Goal: Task Accomplishment & Management: Use online tool/utility

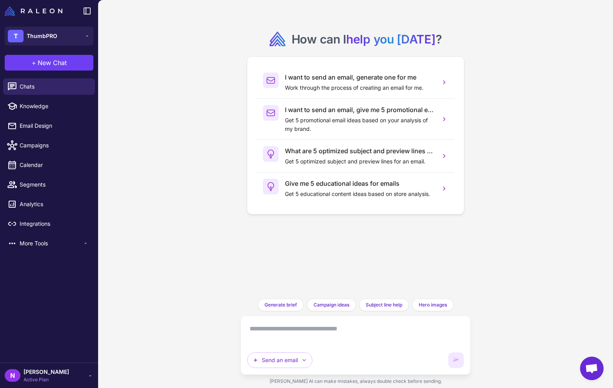
click at [65, 372] on div "N nina Active Plan" at bounding box center [49, 376] width 89 height 16
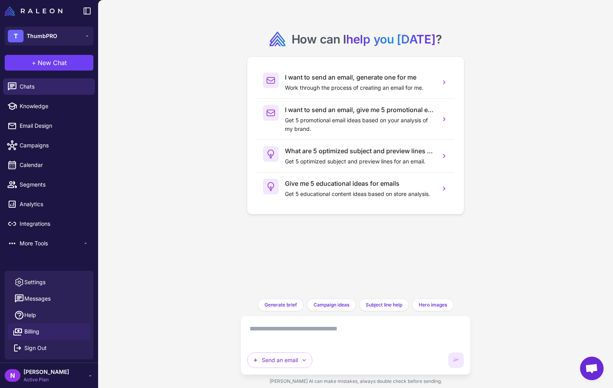
click at [51, 330] on link "Billing" at bounding box center [49, 332] width 82 height 16
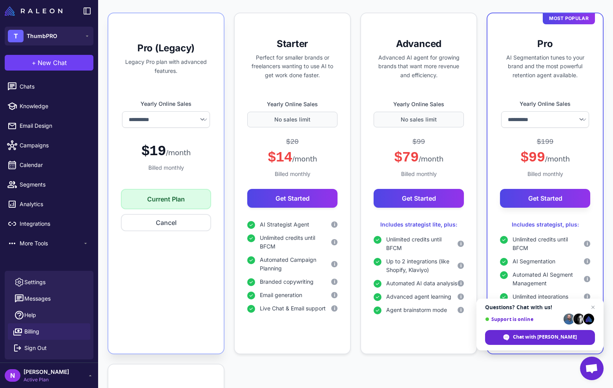
scroll to position [157, 0]
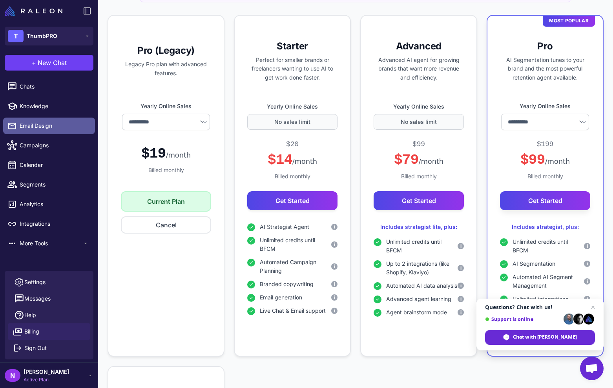
click at [56, 129] on span "Email Design" at bounding box center [54, 126] width 69 height 9
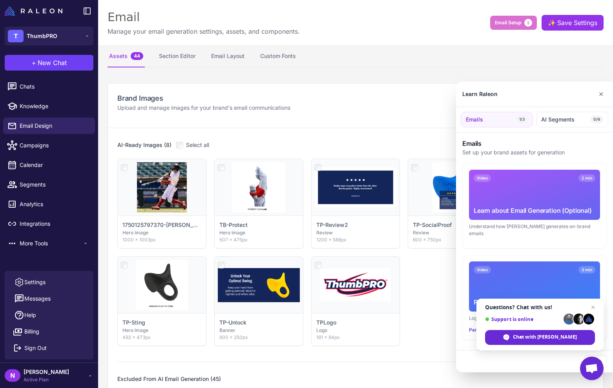
click at [46, 151] on div at bounding box center [306, 194] width 613 height 388
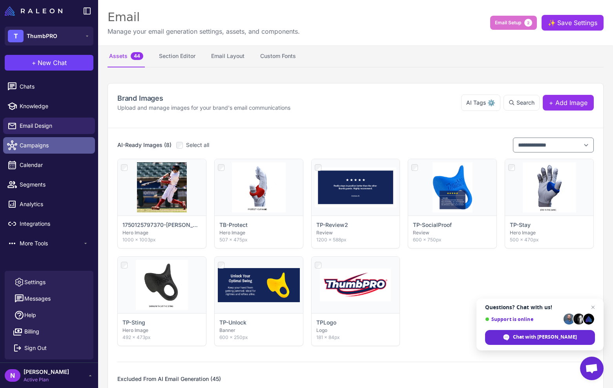
click at [36, 150] on span "Campaigns" at bounding box center [54, 145] width 69 height 9
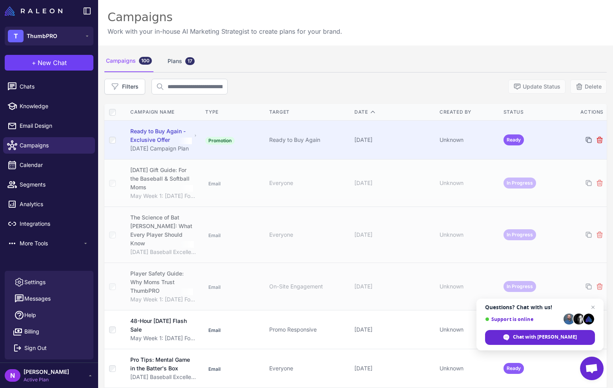
click at [146, 144] on div "Ready to Buy Again - Exclusive Offer" at bounding box center [161, 135] width 62 height 17
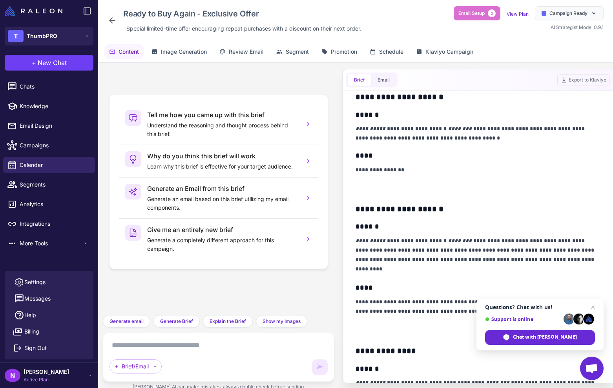
scroll to position [231, 0]
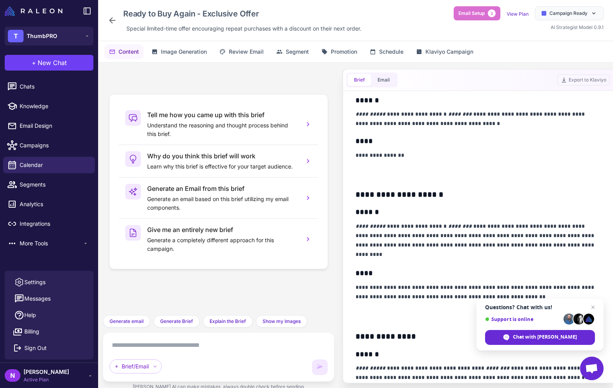
click at [454, 62] on div "Content Image Generation Review Email Segment Promotion Schedule Klaviyo Campai…" at bounding box center [355, 51] width 515 height 21
click at [453, 56] on span "Klaviyo Campaign" at bounding box center [449, 51] width 48 height 9
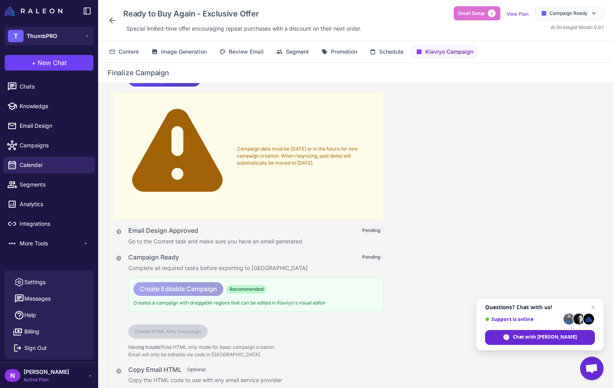
scroll to position [108, 0]
click at [216, 286] on span "Create Editable Campaign" at bounding box center [178, 289] width 77 height 14
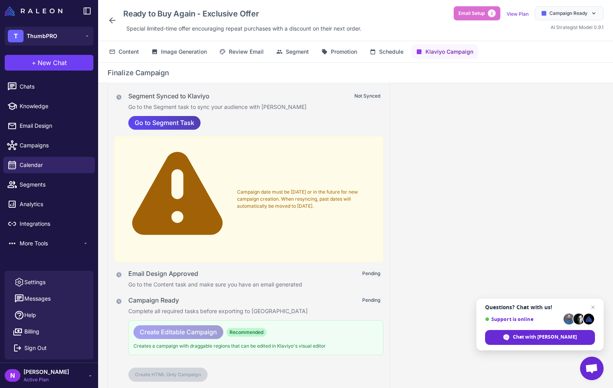
scroll to position [0, 0]
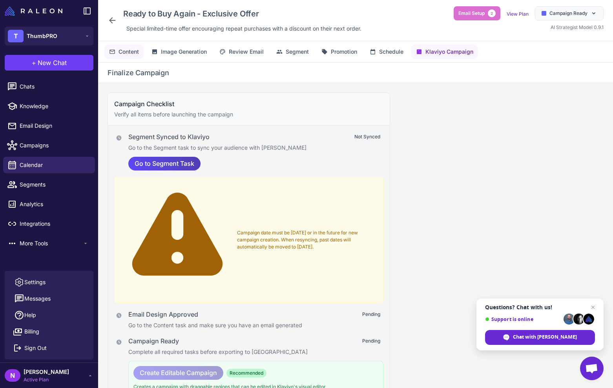
click at [137, 56] on span "Content" at bounding box center [128, 51] width 20 height 9
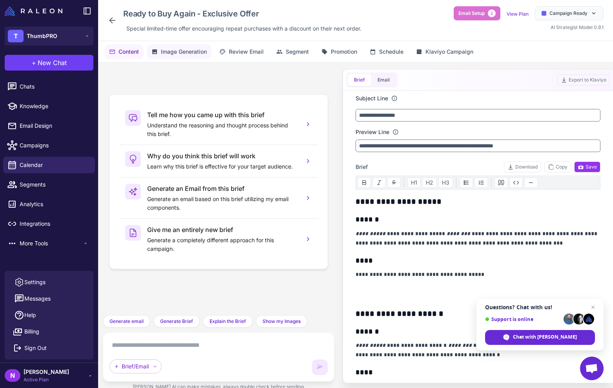
click at [180, 56] on span "Image Generation" at bounding box center [184, 51] width 46 height 9
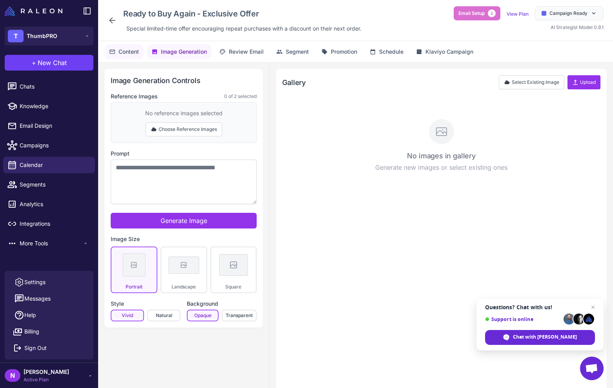
click at [129, 55] on span "Content" at bounding box center [128, 51] width 20 height 9
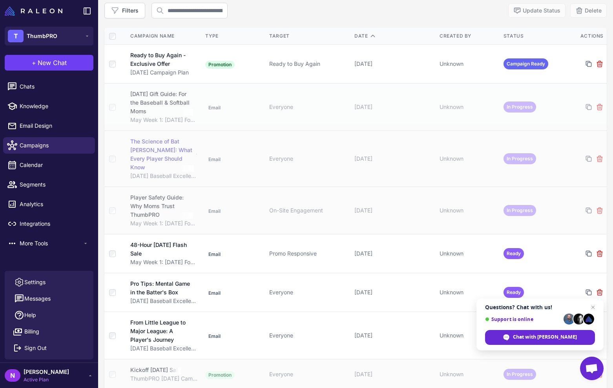
scroll to position [71, 0]
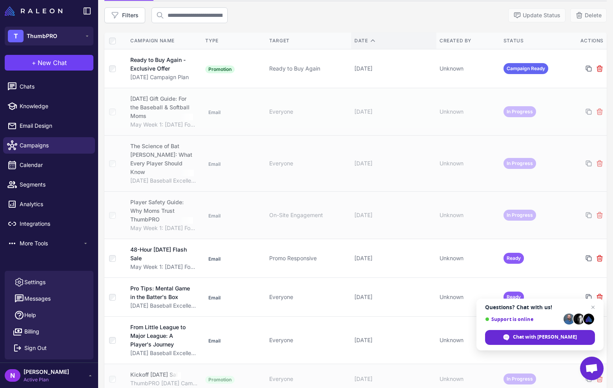
click at [358, 44] on div "Date" at bounding box center [393, 40] width 79 height 7
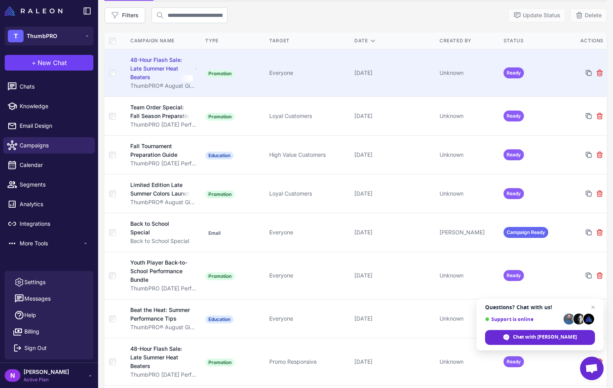
click at [166, 77] on div "48-Hour Flash Sale: Late Summer Heat Beaters" at bounding box center [161, 69] width 62 height 26
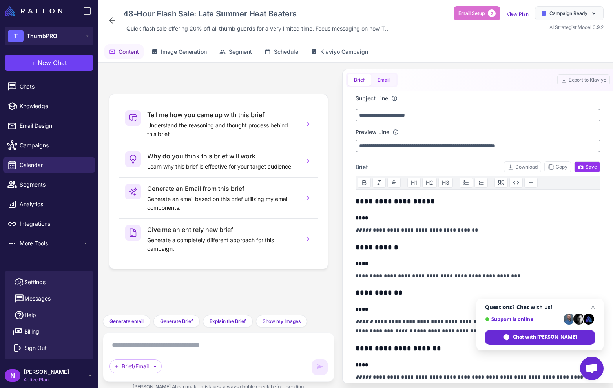
click at [392, 79] on button "Email" at bounding box center [383, 80] width 25 height 12
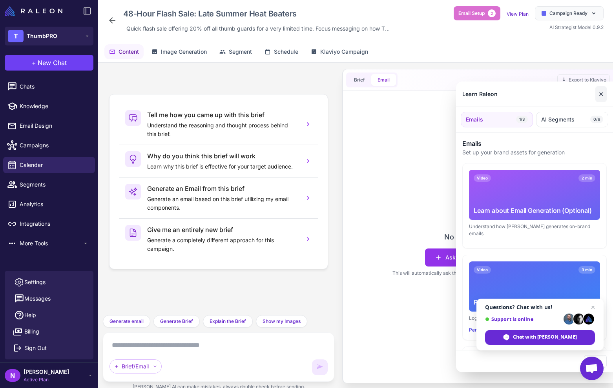
click at [597, 92] on button "✕" at bounding box center [600, 94] width 11 height 16
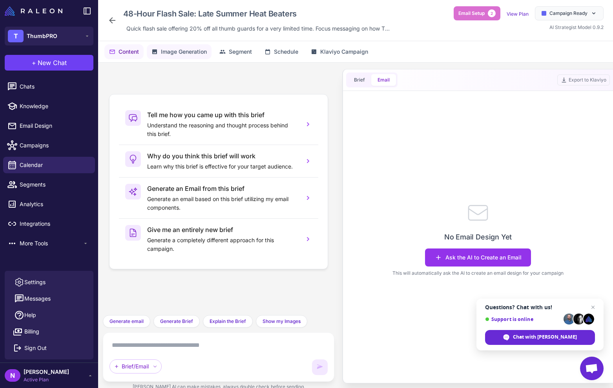
click at [181, 56] on span "Image Generation" at bounding box center [184, 51] width 46 height 9
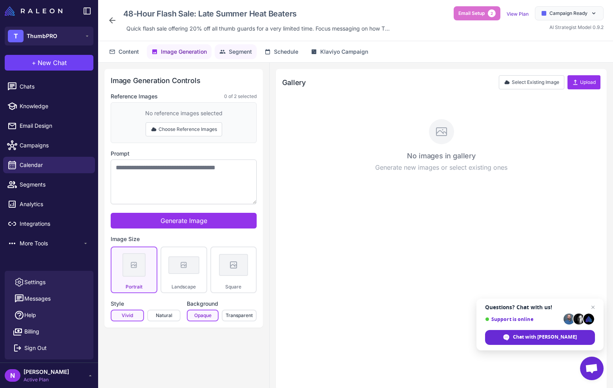
click at [242, 51] on span "Segment" at bounding box center [240, 51] width 23 height 9
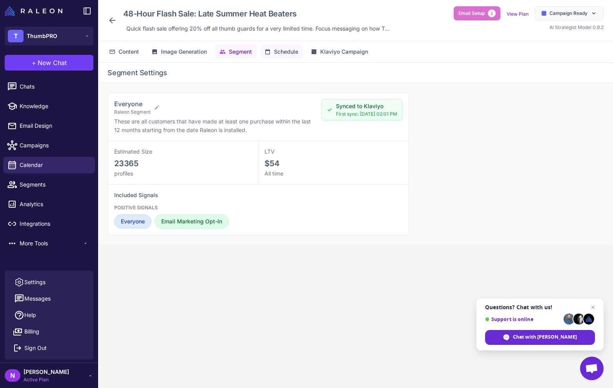
click at [291, 54] on span "Schedule" at bounding box center [286, 51] width 24 height 9
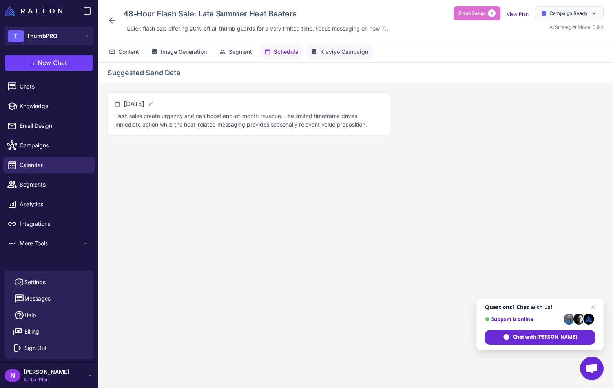
click at [339, 56] on span "Klaviyo Campaign" at bounding box center [344, 51] width 48 height 9
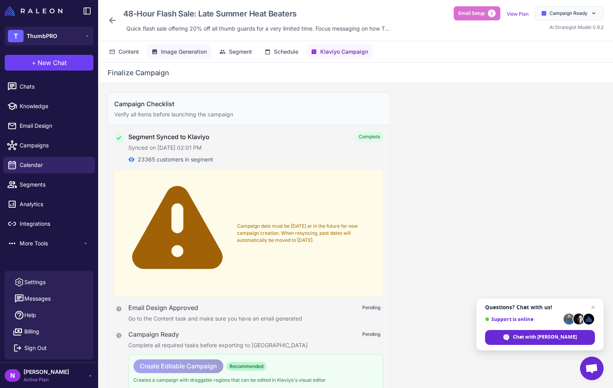
click at [177, 49] on button "Image Generation" at bounding box center [179, 51] width 65 height 15
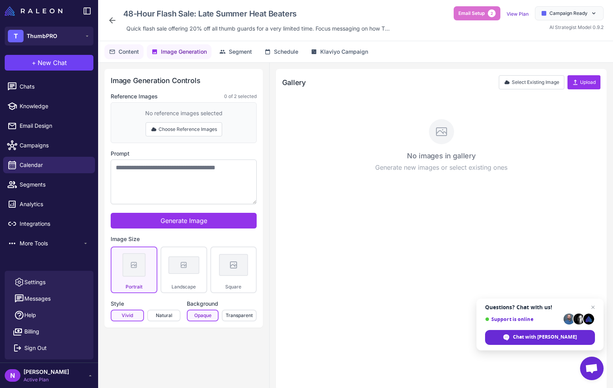
click at [137, 56] on span "Content" at bounding box center [128, 51] width 20 height 9
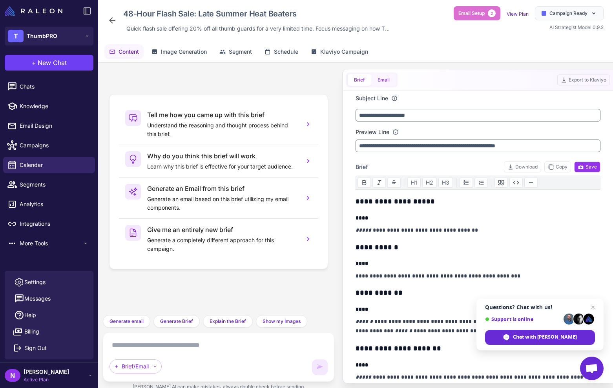
click at [391, 86] on button "Email" at bounding box center [383, 80] width 25 height 12
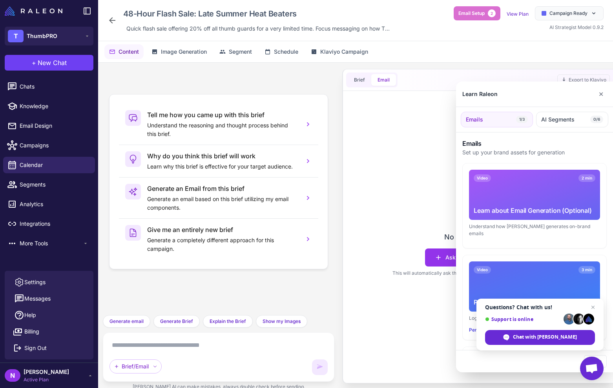
click at [44, 133] on div at bounding box center [306, 194] width 613 height 388
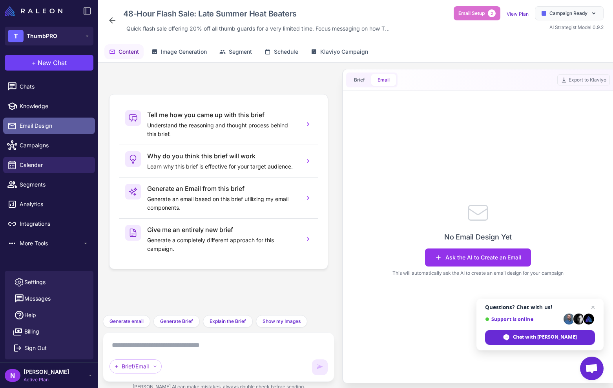
click at [42, 130] on span "Email Design" at bounding box center [54, 126] width 69 height 9
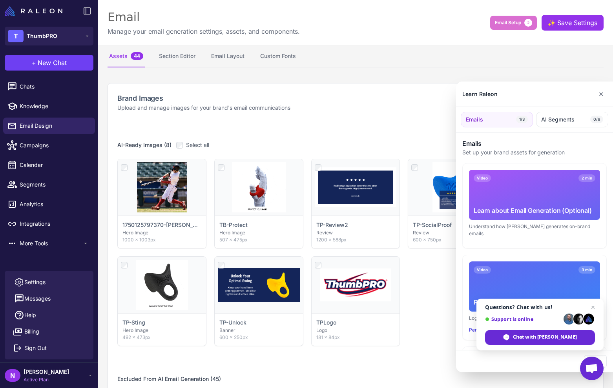
click at [173, 60] on div at bounding box center [306, 194] width 613 height 388
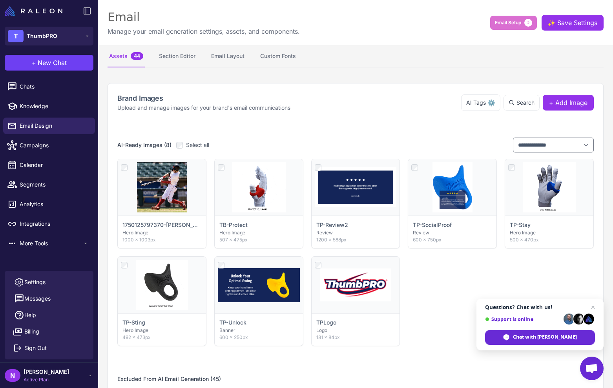
click at [173, 60] on button "Section Editor" at bounding box center [177, 57] width 40 height 22
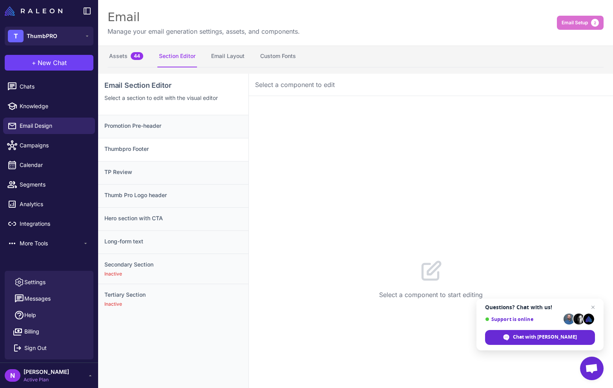
click at [163, 153] on h3 "Thumbpro Footer" at bounding box center [173, 149] width 138 height 9
click at [237, 66] on button "Email Layout" at bounding box center [227, 57] width 36 height 22
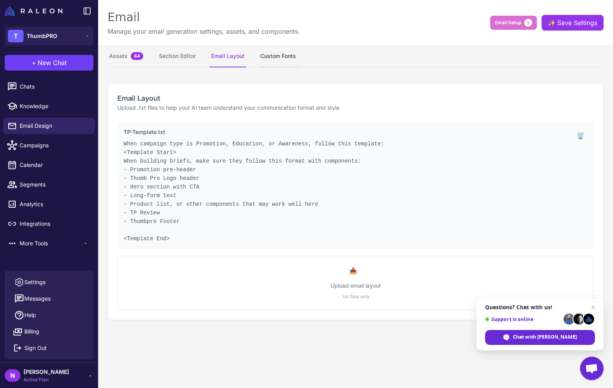
click at [294, 54] on button "Custom Fonts" at bounding box center [277, 57] width 39 height 22
